Goal: Task Accomplishment & Management: Manage account settings

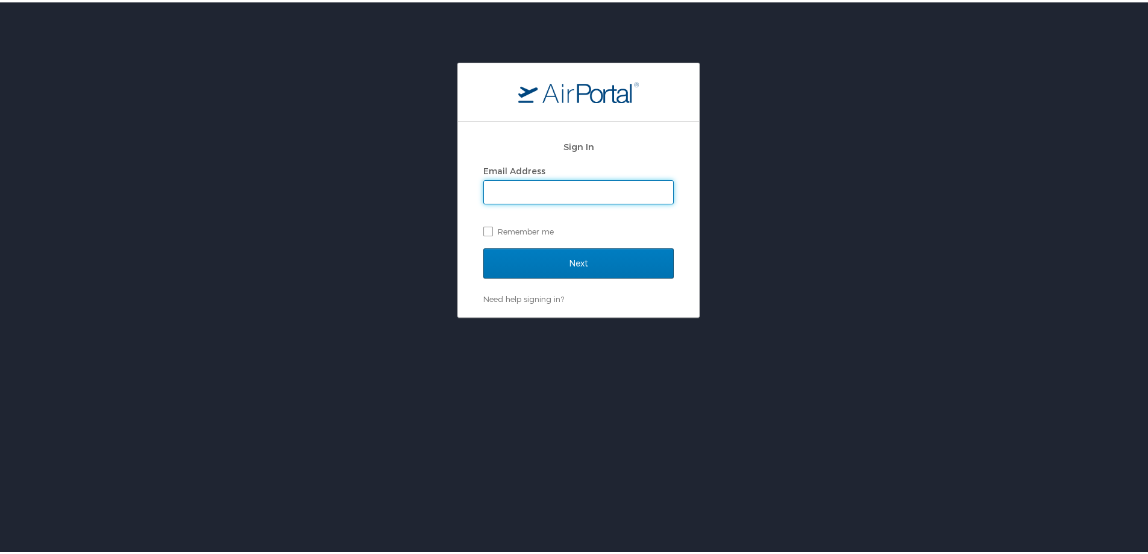
type input "[PERSON_NAME][EMAIL_ADDRESS][PERSON_NAME][DOMAIN_NAME]"
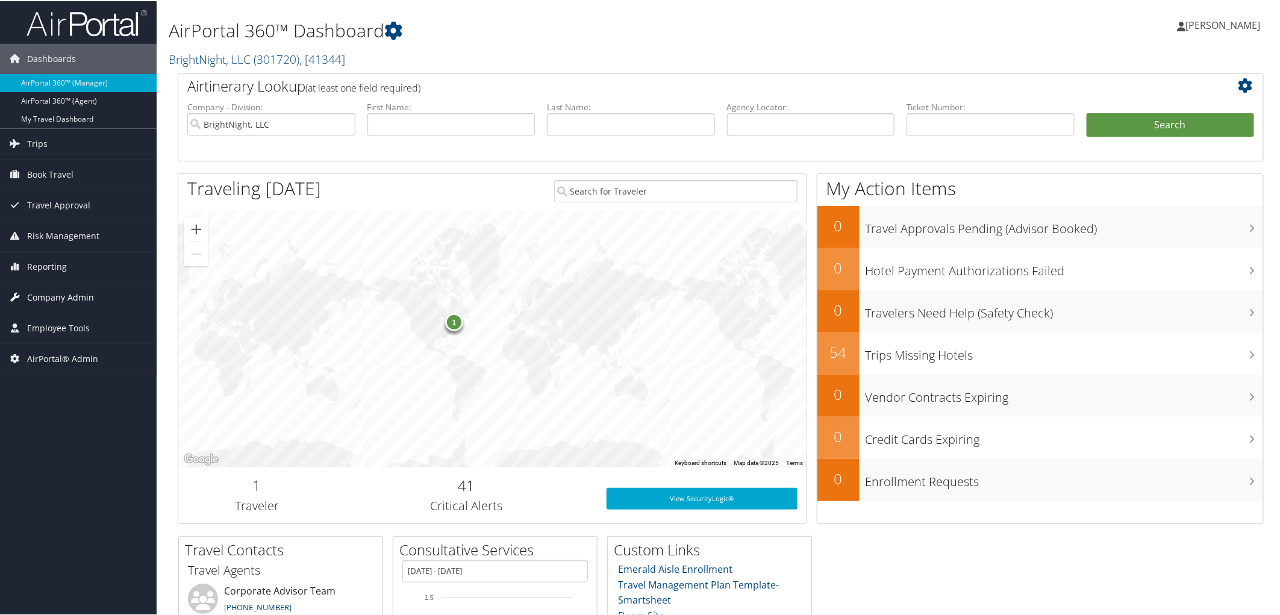
click at [77, 292] on span "Company Admin" at bounding box center [60, 296] width 67 height 30
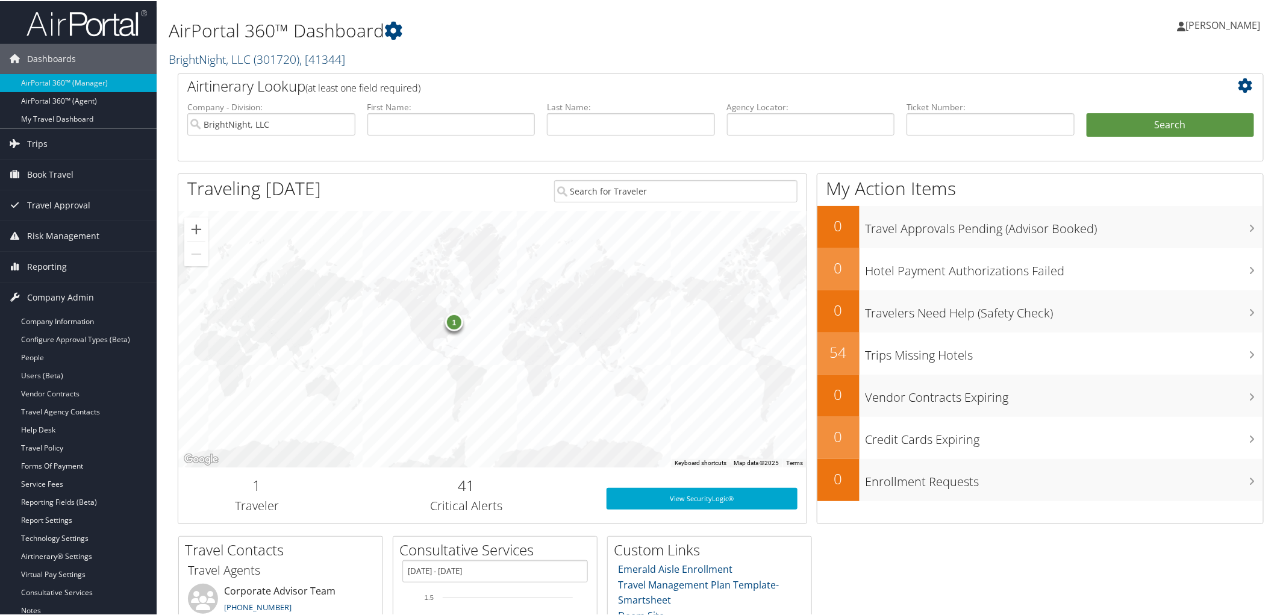
click at [213, 60] on link "BrightNight, LLC ( 301720 ) , [ 41344 ]" at bounding box center [257, 58] width 177 height 16
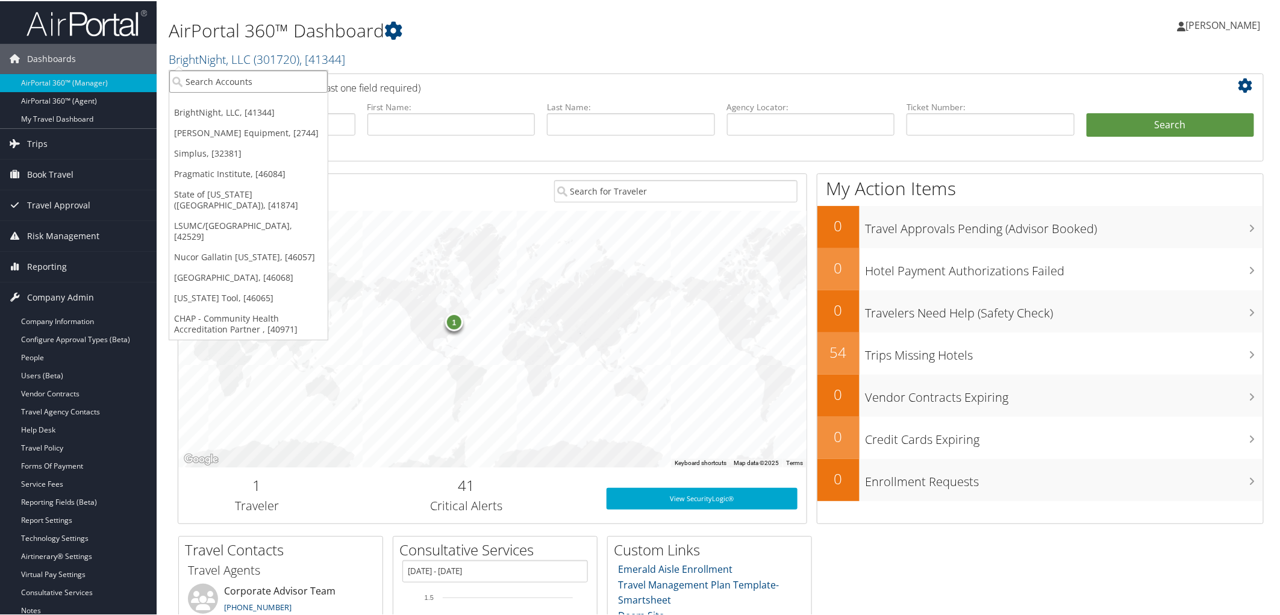
click at [203, 79] on input "search" at bounding box center [248, 80] width 158 height 22
type input "intermountain"
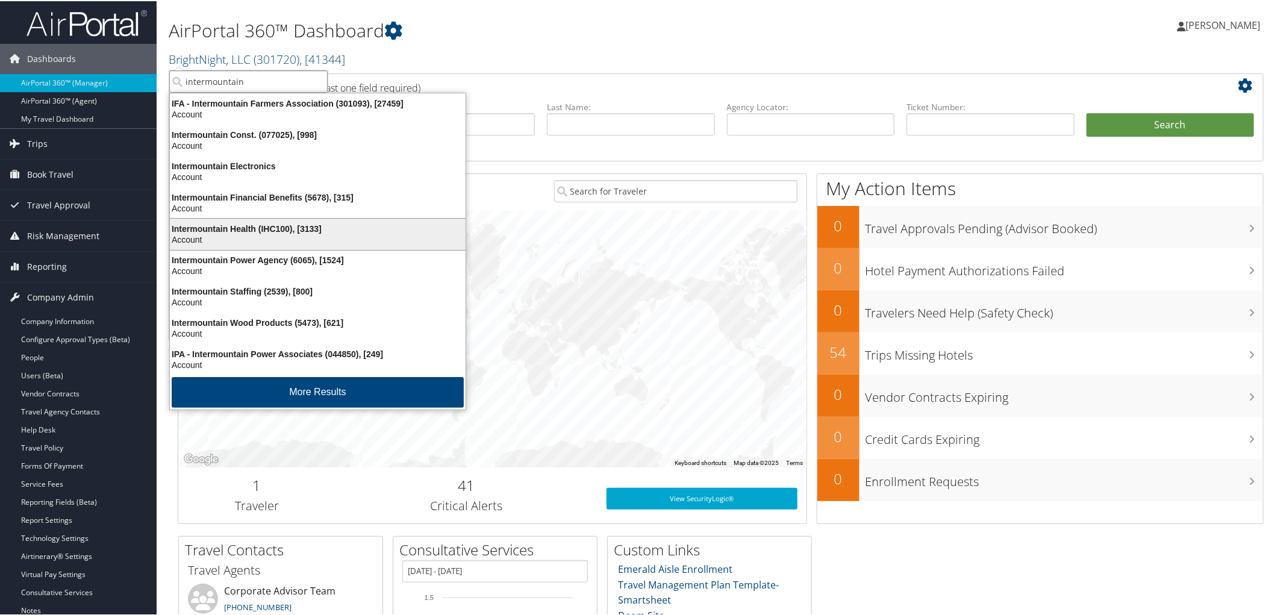
click at [250, 237] on div "Account" at bounding box center [318, 238] width 310 height 11
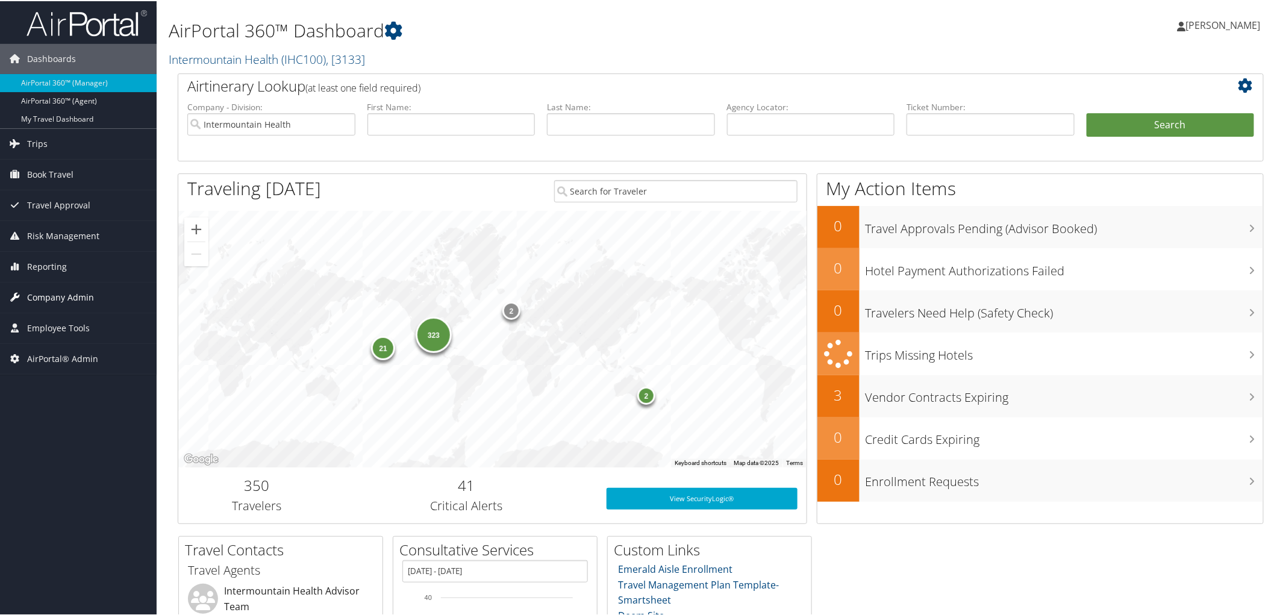
click at [80, 292] on span "Company Admin" at bounding box center [60, 296] width 67 height 30
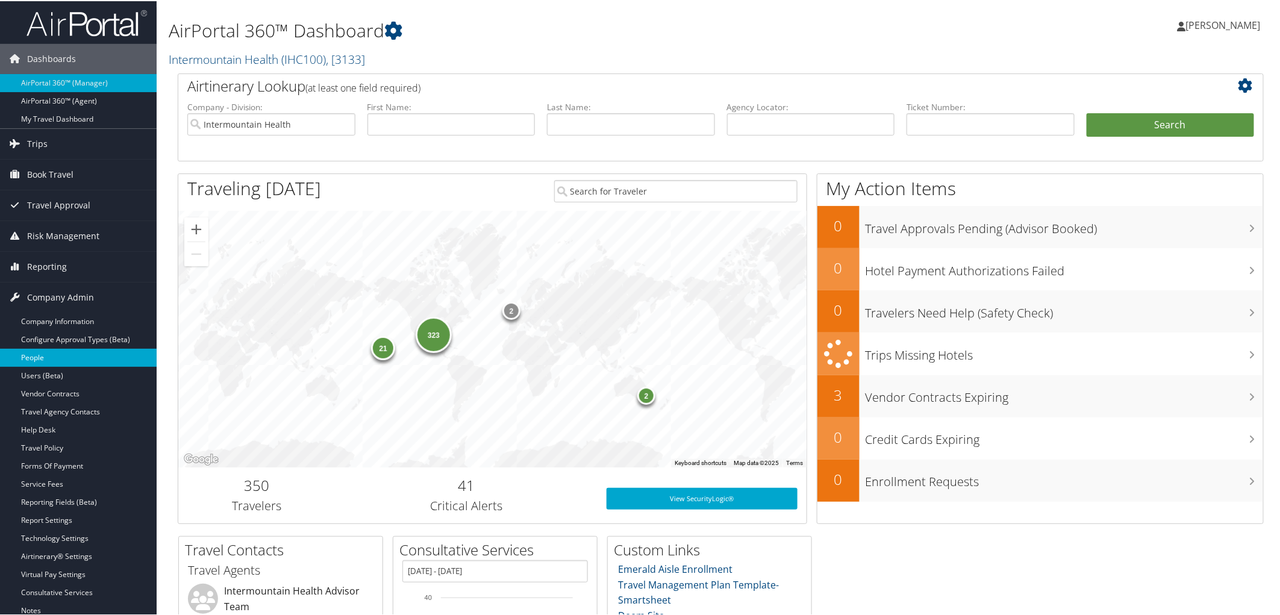
click at [45, 357] on link "People" at bounding box center [78, 357] width 157 height 18
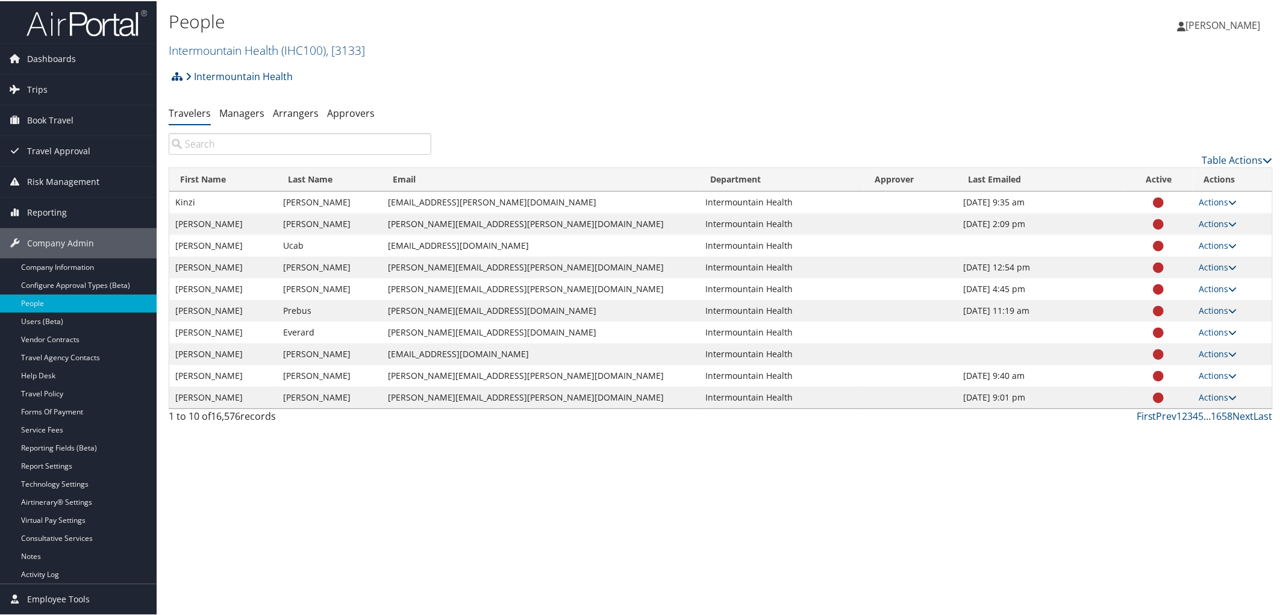
click at [220, 151] on input "search" at bounding box center [300, 143] width 263 height 22
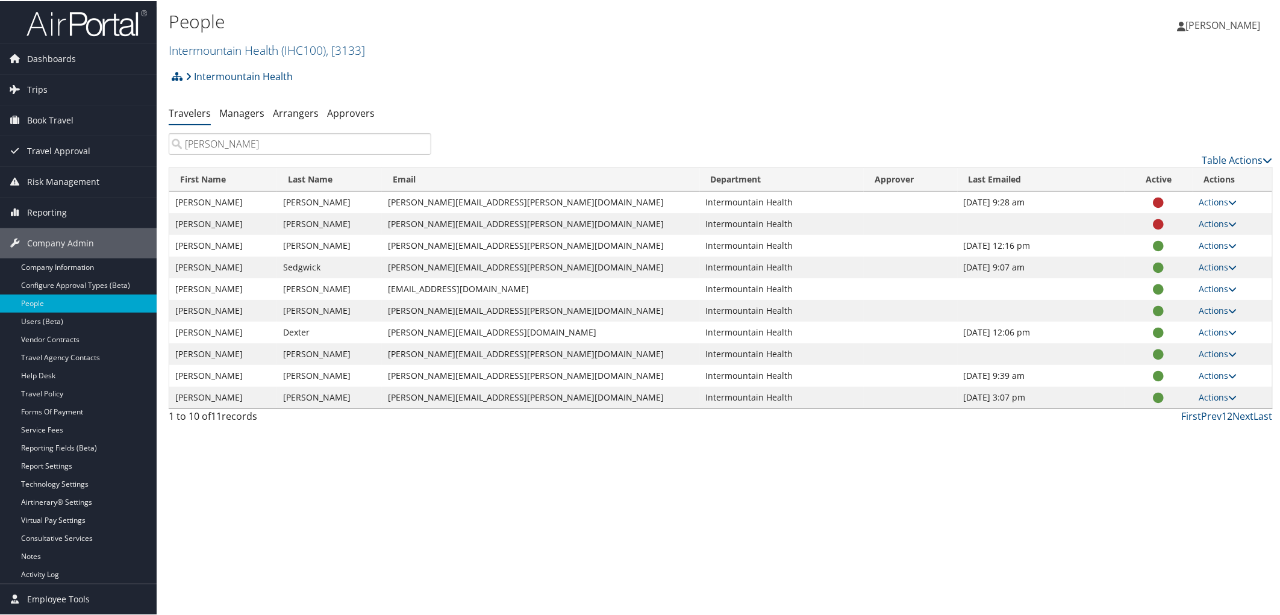
click at [1228, 414] on link "2" at bounding box center [1230, 414] width 5 height 13
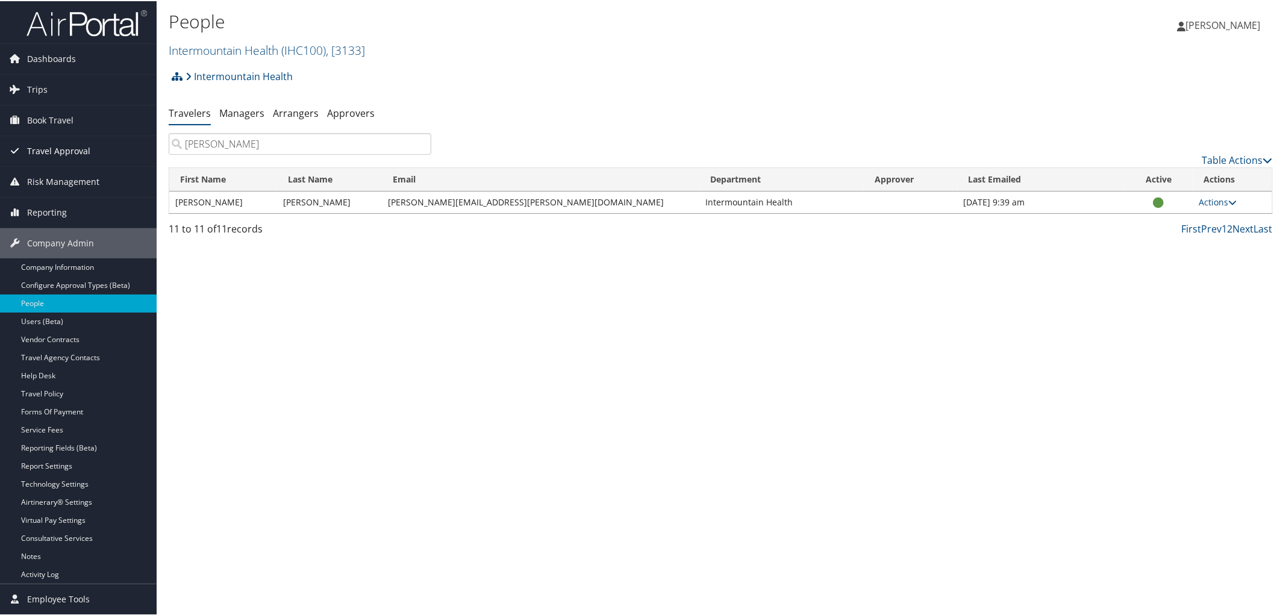
drag, startPoint x: 294, startPoint y: 143, endPoint x: 119, endPoint y: 141, distance: 174.7
click at [119, 141] on div "Dashboards AirPortal 360™ (Manager) AirPortal 360™ (Agent) My Travel Dashboard …" at bounding box center [642, 307] width 1285 height 615
paste input "Tyler D'hulst"
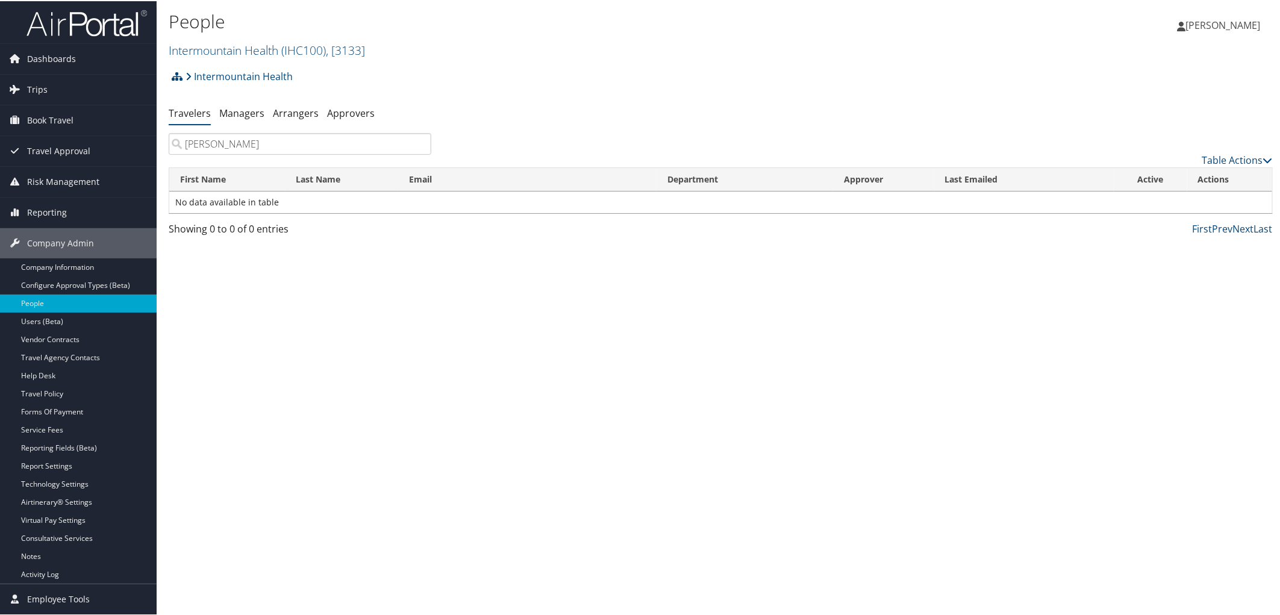
click at [215, 141] on input "Tyler D'hulst" at bounding box center [300, 143] width 263 height 22
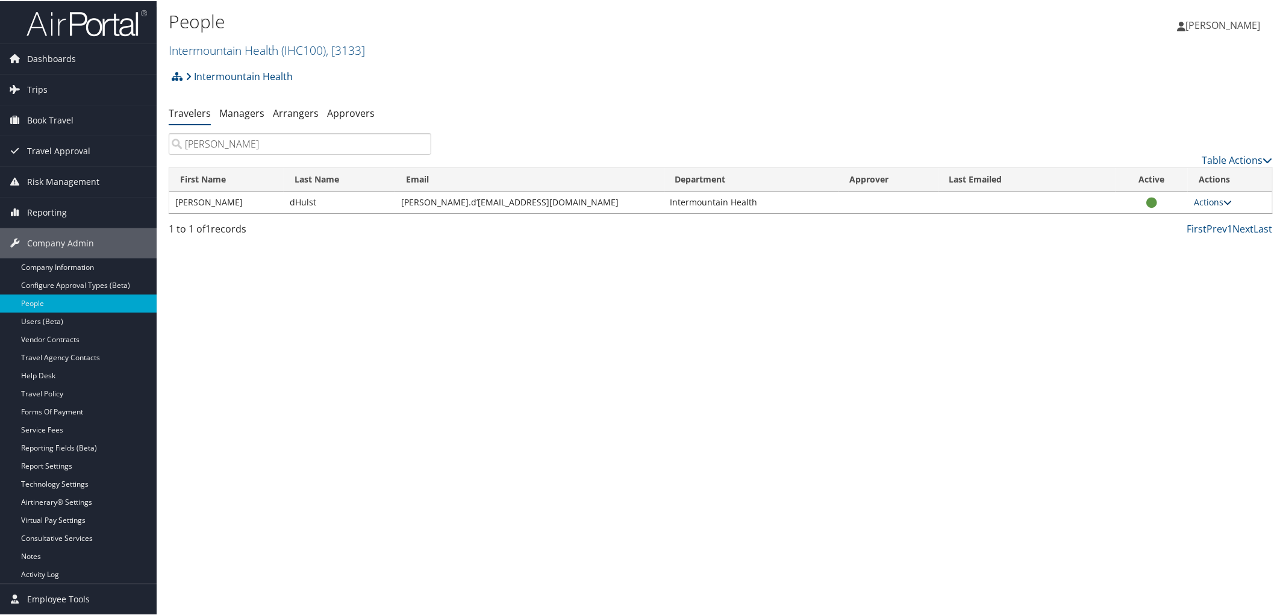
type input "Tyler Dhulst"
click at [1202, 198] on link "Actions" at bounding box center [1213, 200] width 38 height 11
click at [1146, 202] on icon at bounding box center [1151, 202] width 11 height 1
click at [1214, 205] on link "Actions" at bounding box center [1213, 200] width 38 height 11
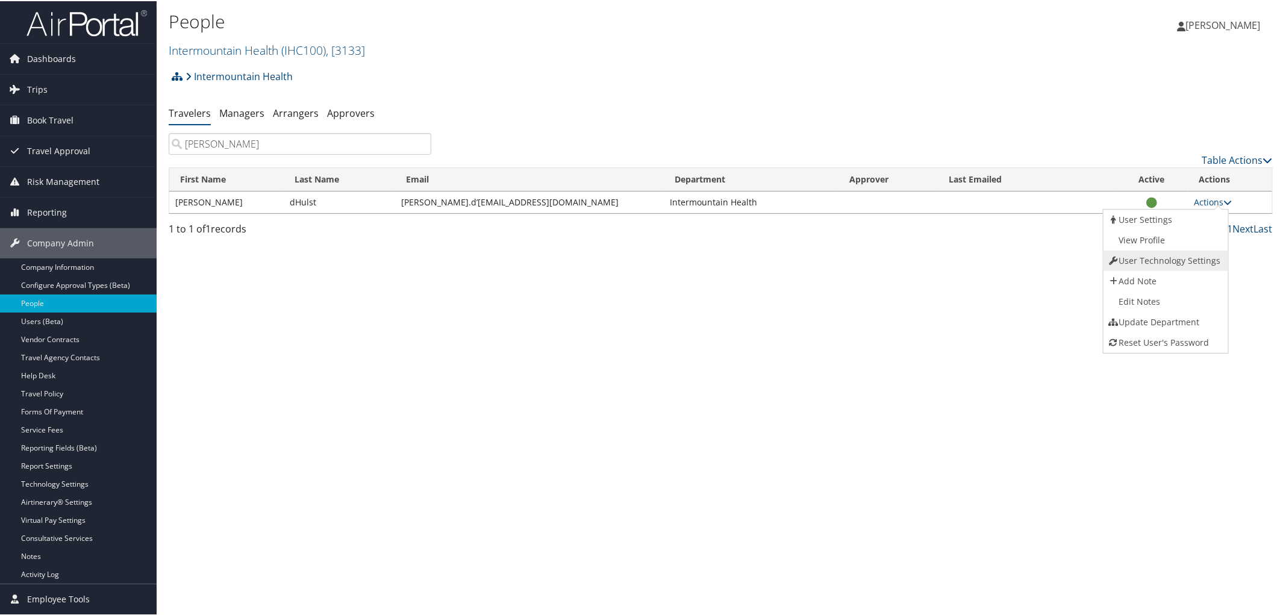
click at [1159, 255] on link "User Technology Settings" at bounding box center [1165, 259] width 122 height 20
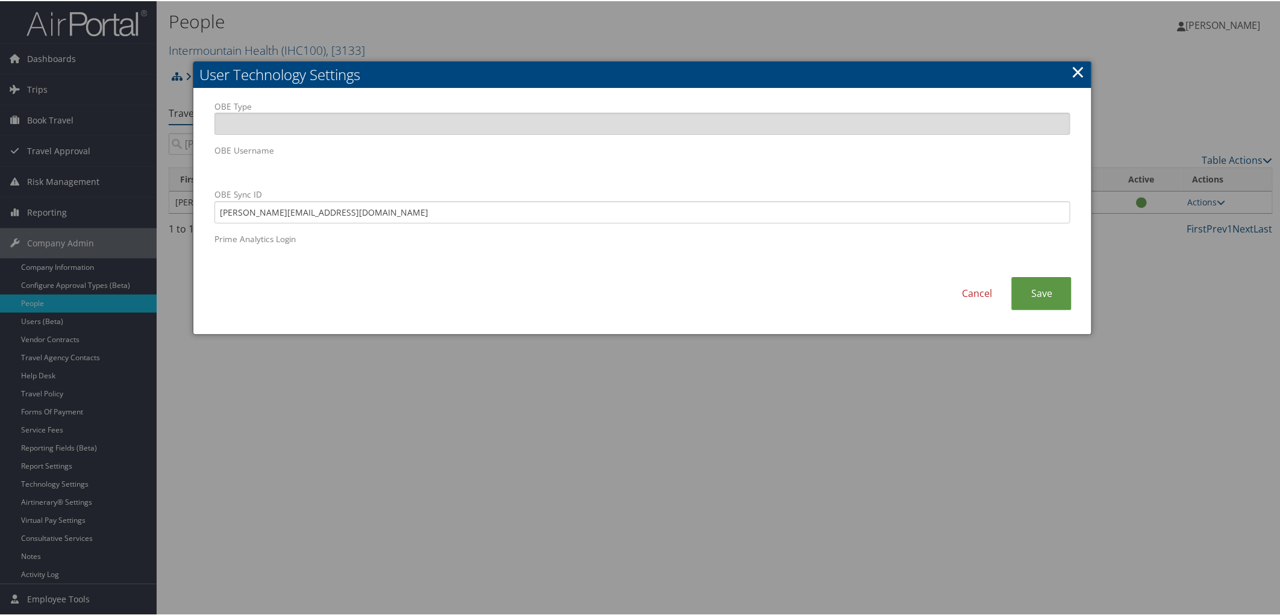
click at [1075, 67] on link "×" at bounding box center [1078, 70] width 14 height 24
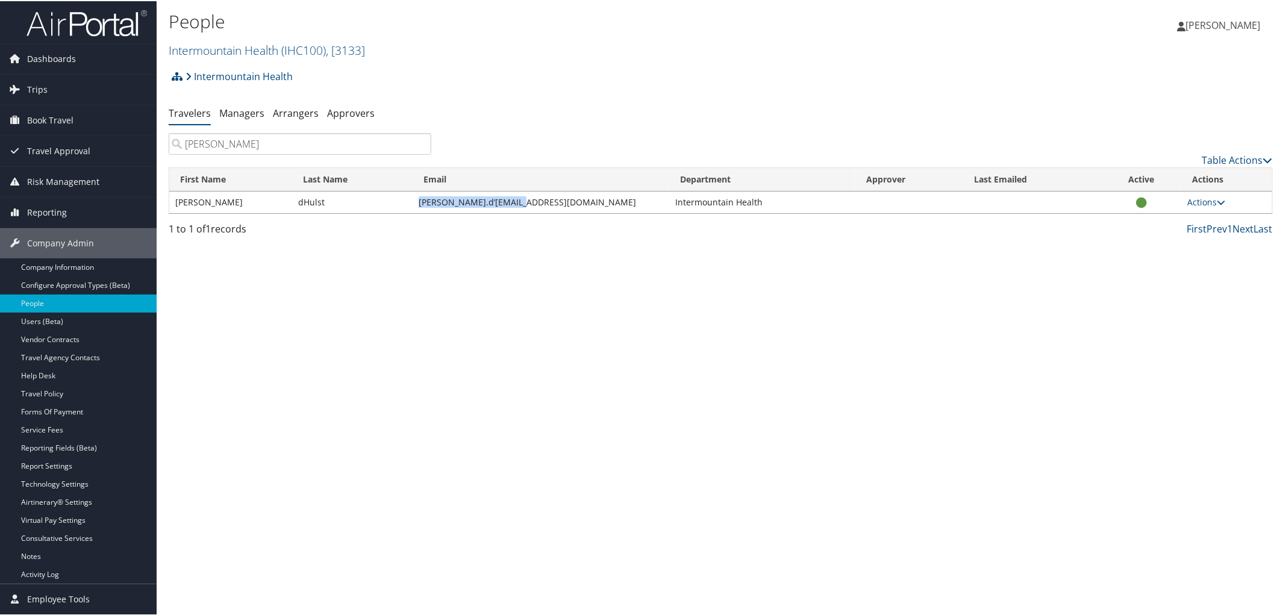
drag, startPoint x: 431, startPoint y: 201, endPoint x: 521, endPoint y: 201, distance: 89.8
click at [521, 201] on td "[PERSON_NAME].d’[EMAIL_ADDRESS][DOMAIN_NAME]" at bounding box center [541, 201] width 257 height 22
copy td "[PERSON_NAME].d’[EMAIL_ADDRESS][DOMAIN_NAME]"
click at [1195, 202] on link "Actions" at bounding box center [1206, 200] width 38 height 11
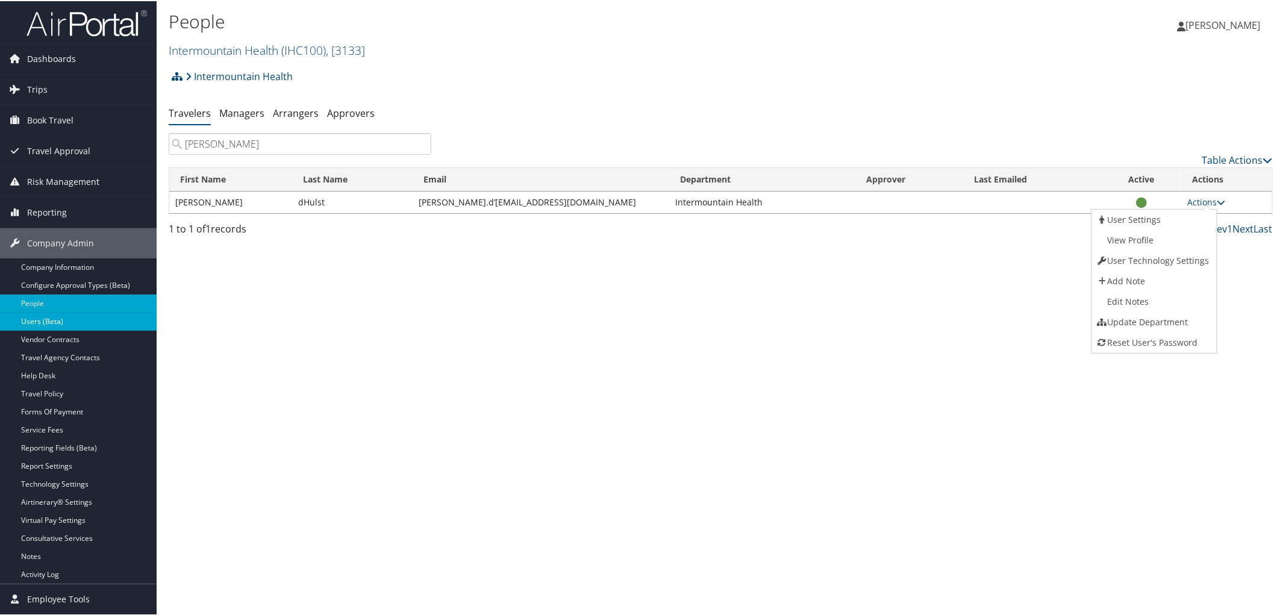
click at [52, 326] on link "Users (Beta)" at bounding box center [78, 320] width 157 height 18
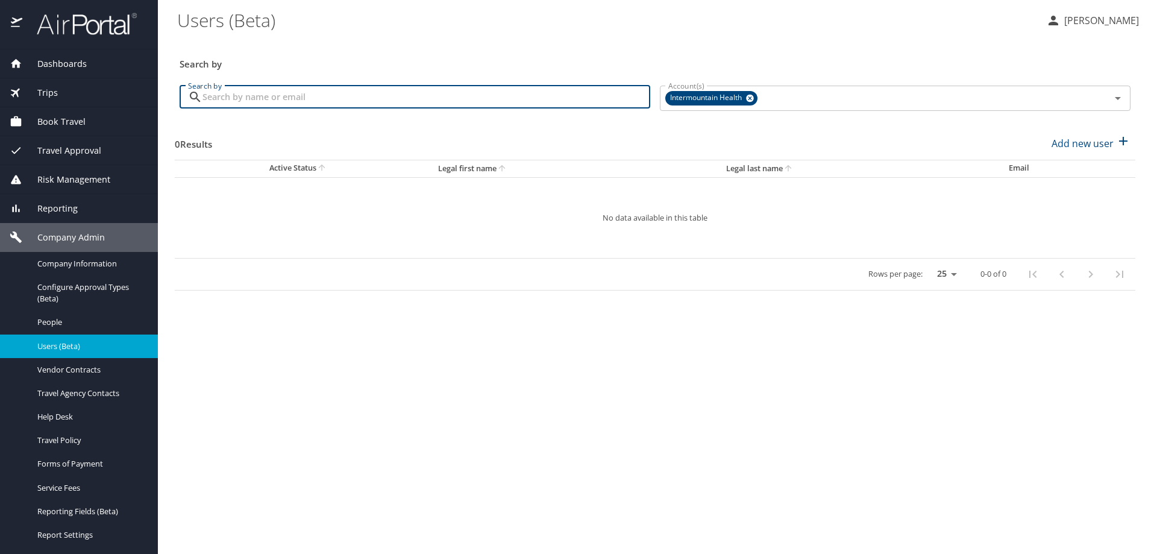
click at [244, 93] on input "Search by" at bounding box center [426, 97] width 448 height 23
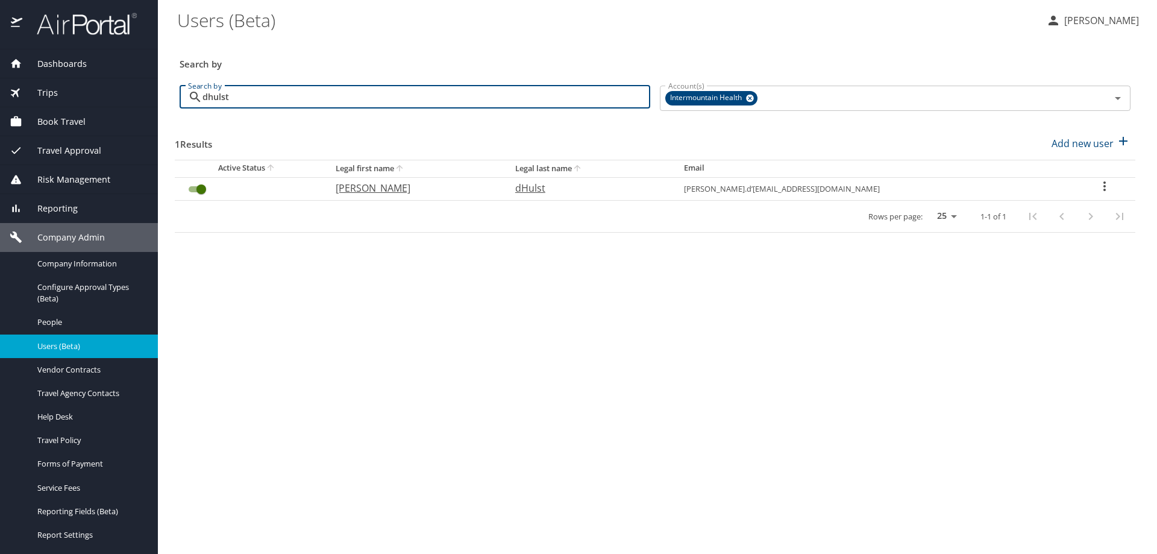
type input "dhulst"
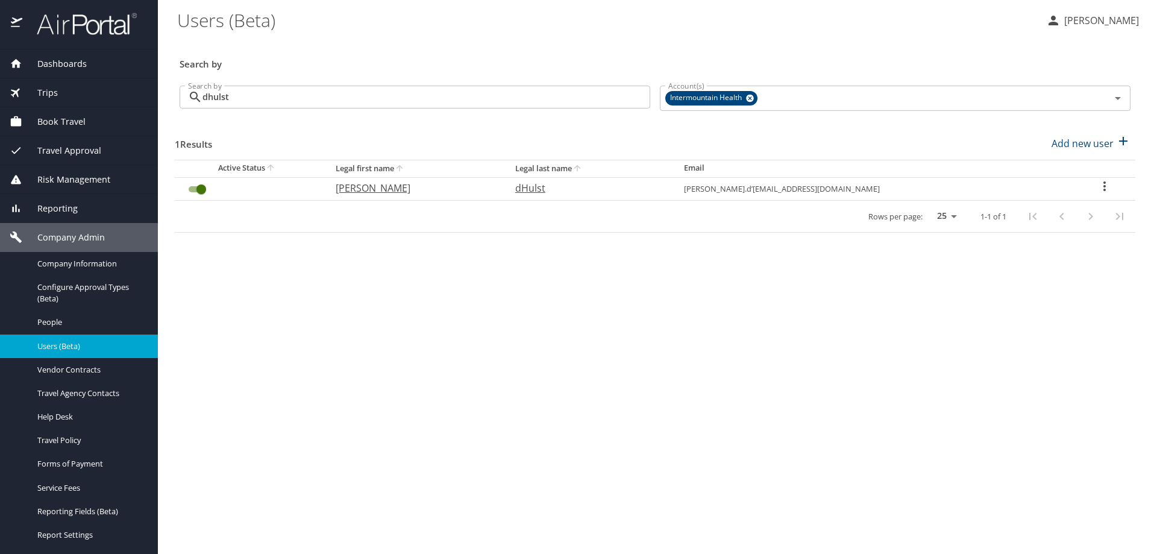
click at [1109, 187] on div "User Search Table" at bounding box center [1104, 187] width 42 height 17
click at [1041, 209] on p "View history" at bounding box center [1030, 209] width 55 height 14
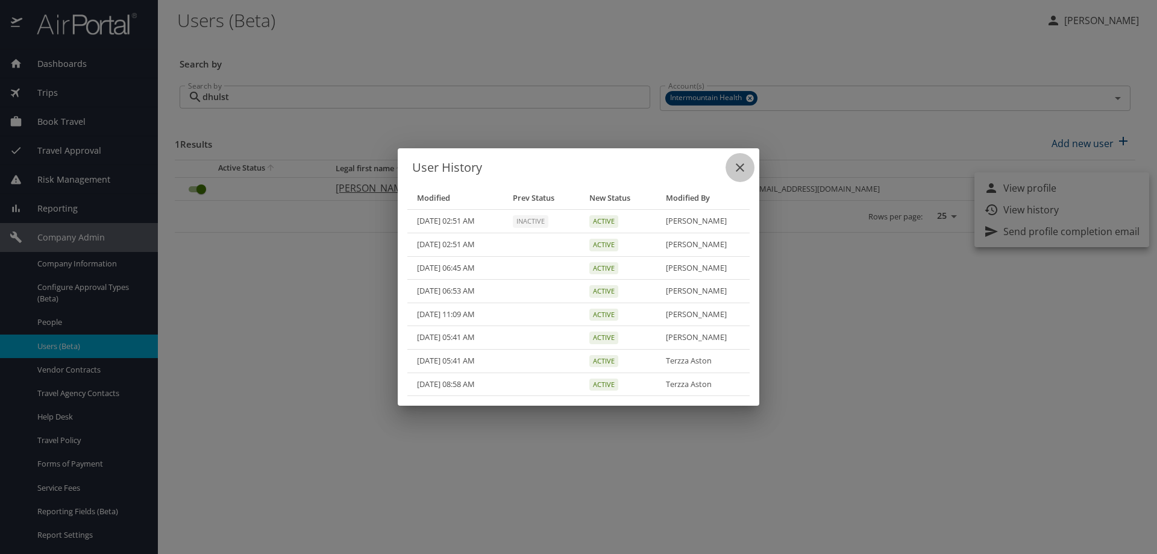
click at [739, 167] on icon "close" at bounding box center [740, 167] width 14 height 14
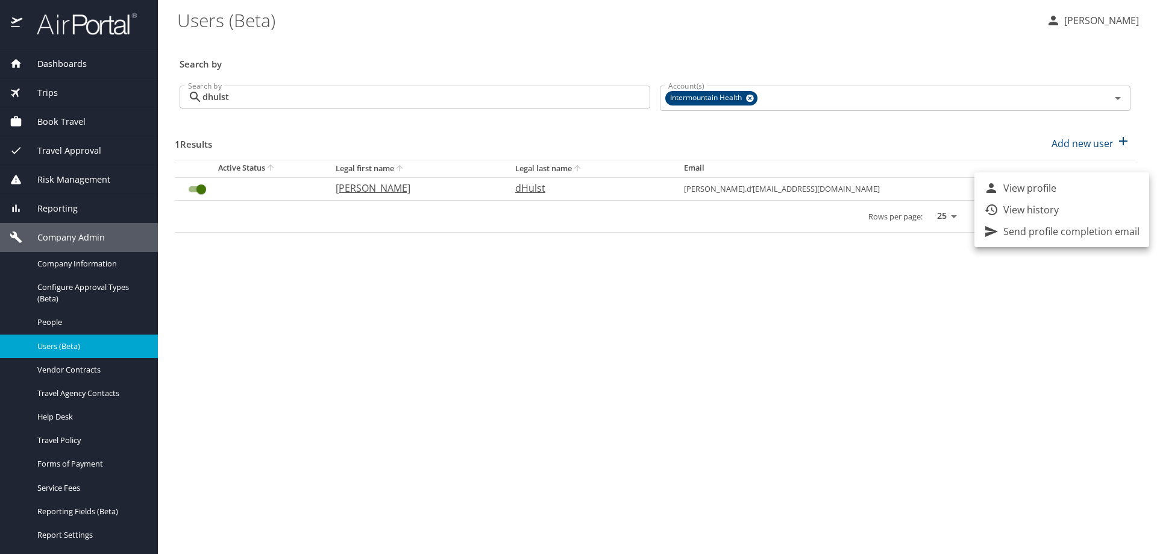
click at [80, 264] on div at bounding box center [578, 277] width 1157 height 554
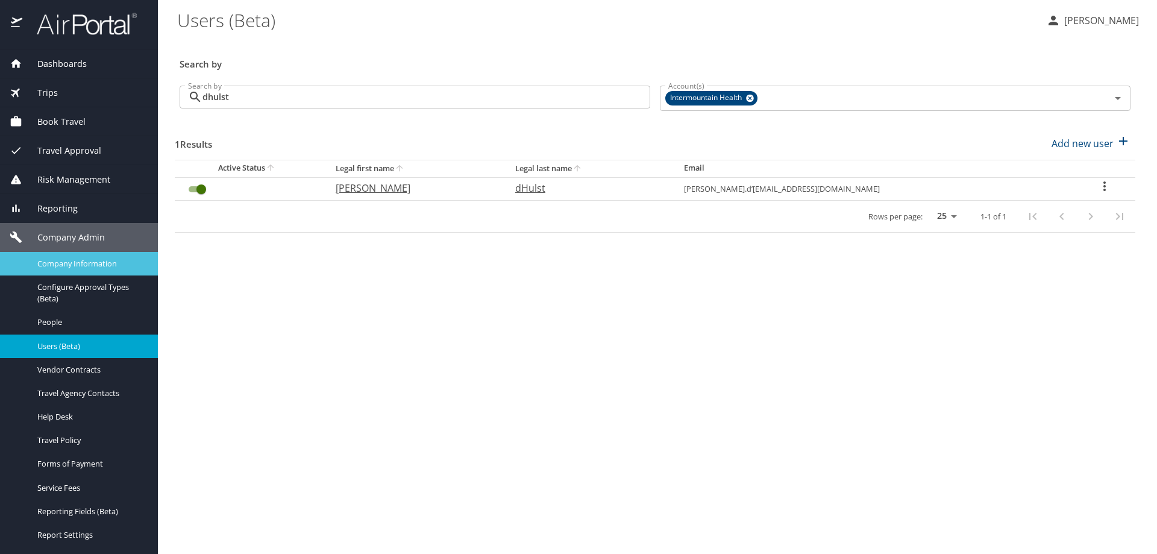
click at [77, 260] on span "Company Information" at bounding box center [90, 263] width 106 height 11
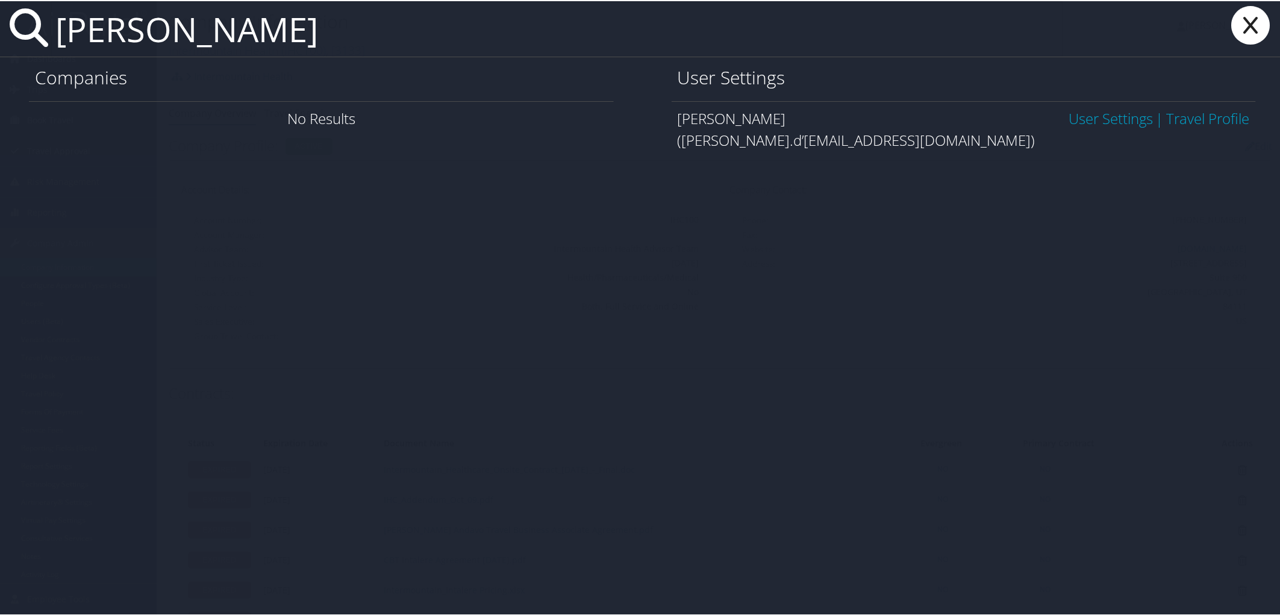
type input "[PERSON_NAME]"
click at [1113, 113] on link "User Settings" at bounding box center [1111, 117] width 84 height 20
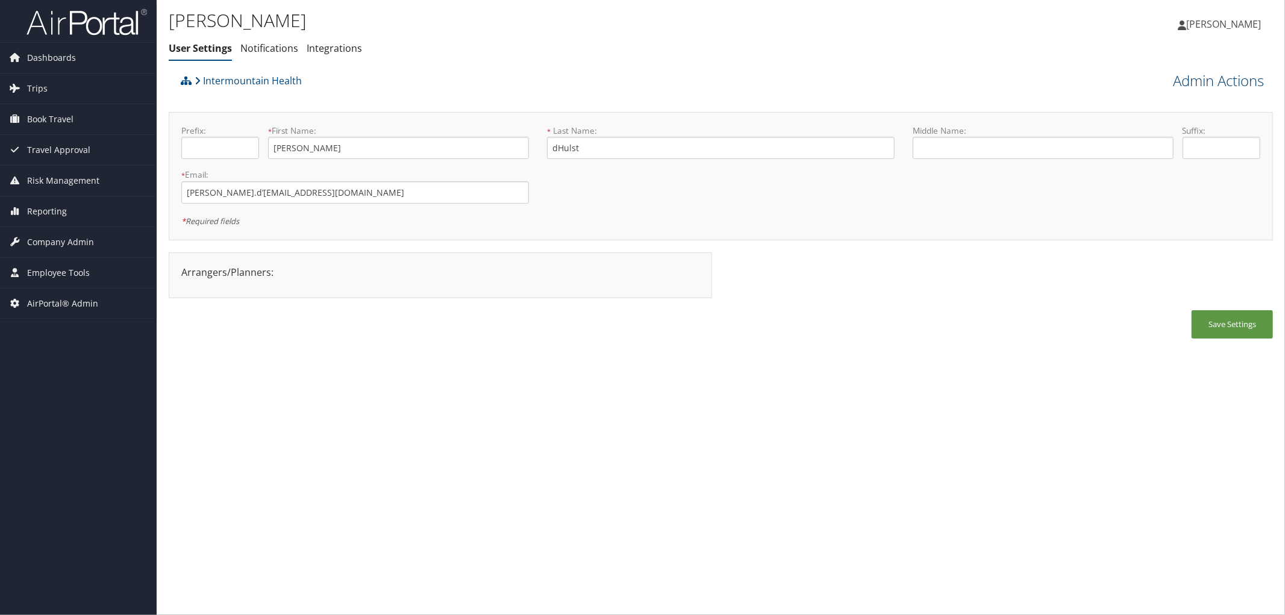
click at [1240, 81] on link "Admin Actions" at bounding box center [1218, 80] width 91 height 20
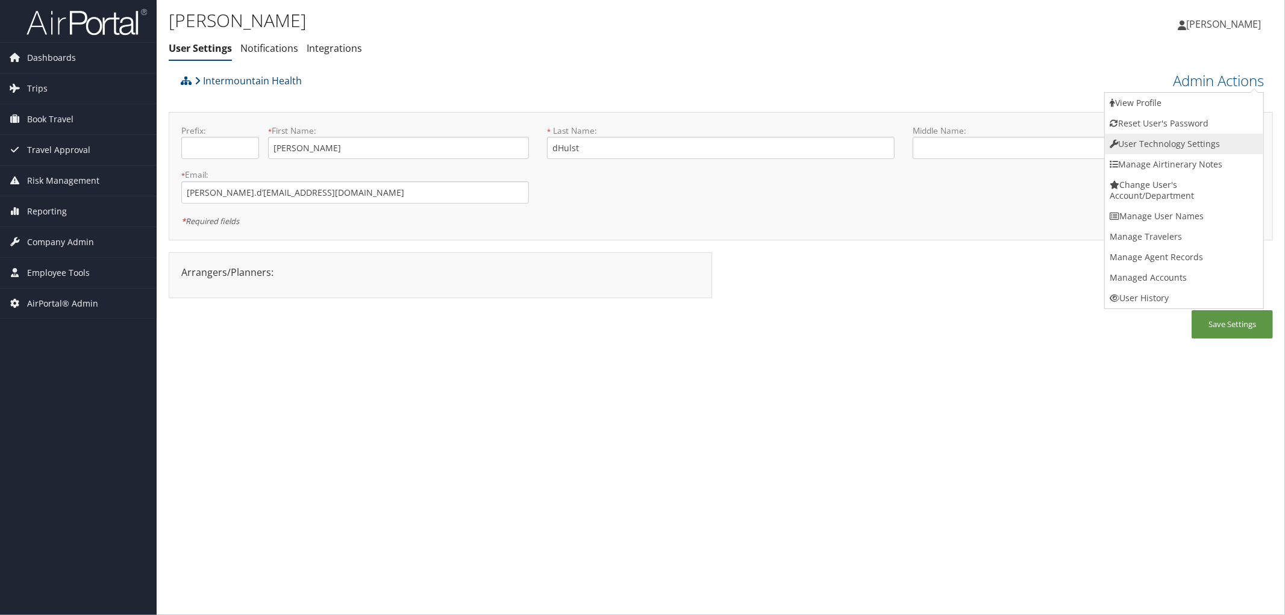
click at [1166, 142] on link "User Technology Settings" at bounding box center [1184, 144] width 158 height 20
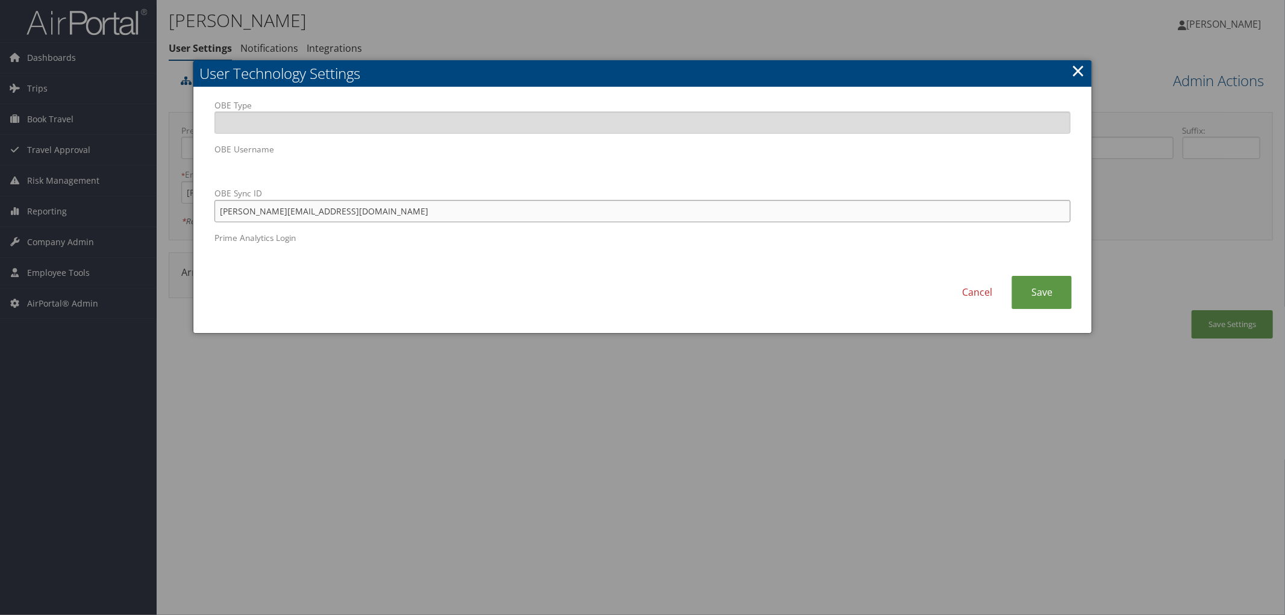
drag, startPoint x: 345, startPoint y: 208, endPoint x: 131, endPoint y: 208, distance: 214.5
click at [124, 208] on body "Menu Dashboards ► AirPortal 360™ (Manager) AirPortal 360™ (Agent) My Travel Das…" at bounding box center [642, 307] width 1285 height 615
paste input "’"
type input "[PERSON_NAME].d’[EMAIL_ADDRESS][DOMAIN_NAME]"
click at [1031, 284] on link "Save" at bounding box center [1041, 292] width 60 height 33
